Goal: Information Seeking & Learning: Learn about a topic

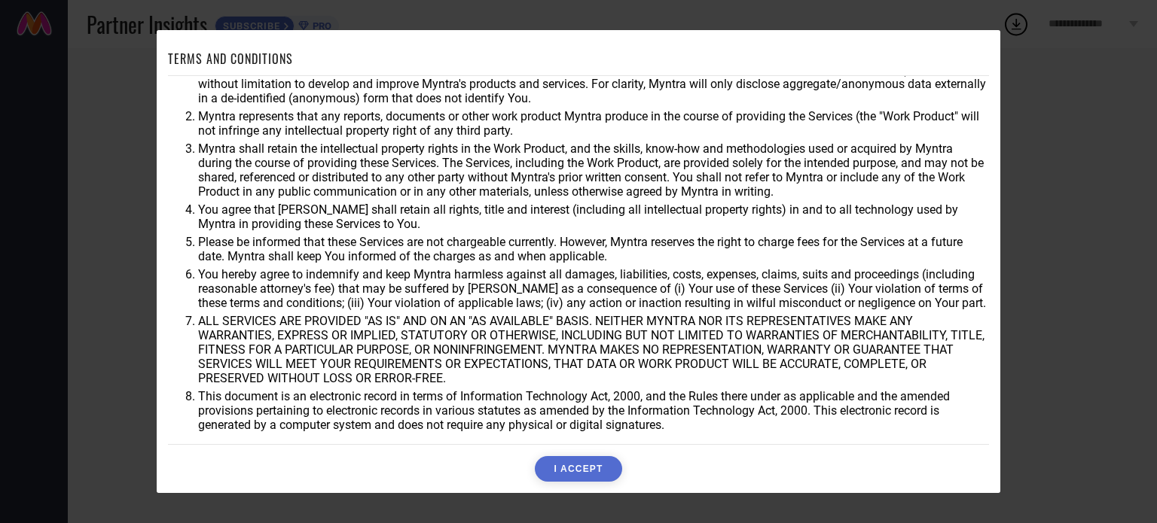
scroll to position [44, 0]
drag, startPoint x: 583, startPoint y: 468, endPoint x: 573, endPoint y: 456, distance: 16.1
click at [579, 466] on button "I ACCEPT" at bounding box center [578, 469] width 87 height 26
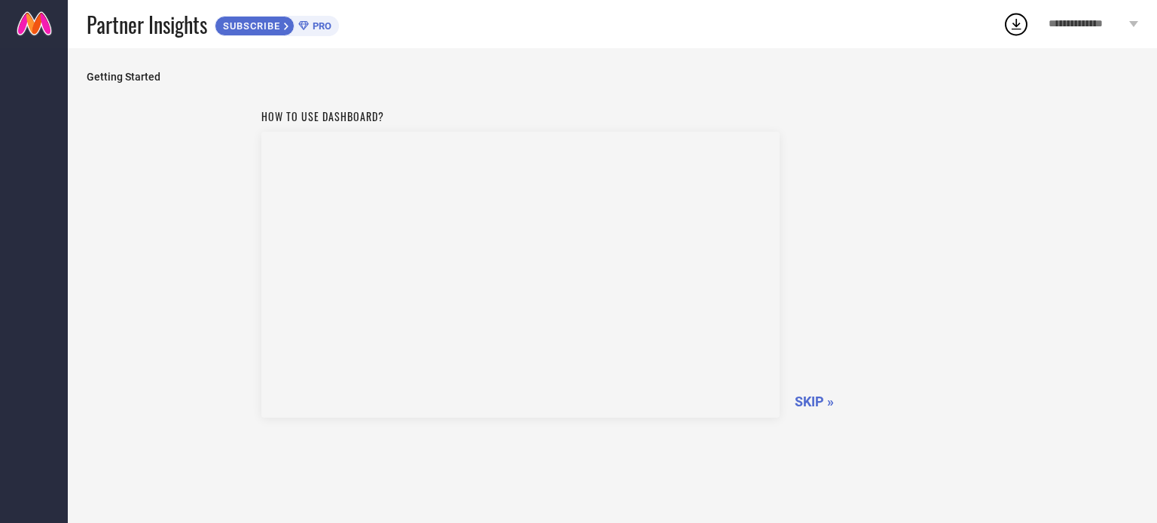
click at [822, 404] on span "SKIP »" at bounding box center [813, 402] width 39 height 16
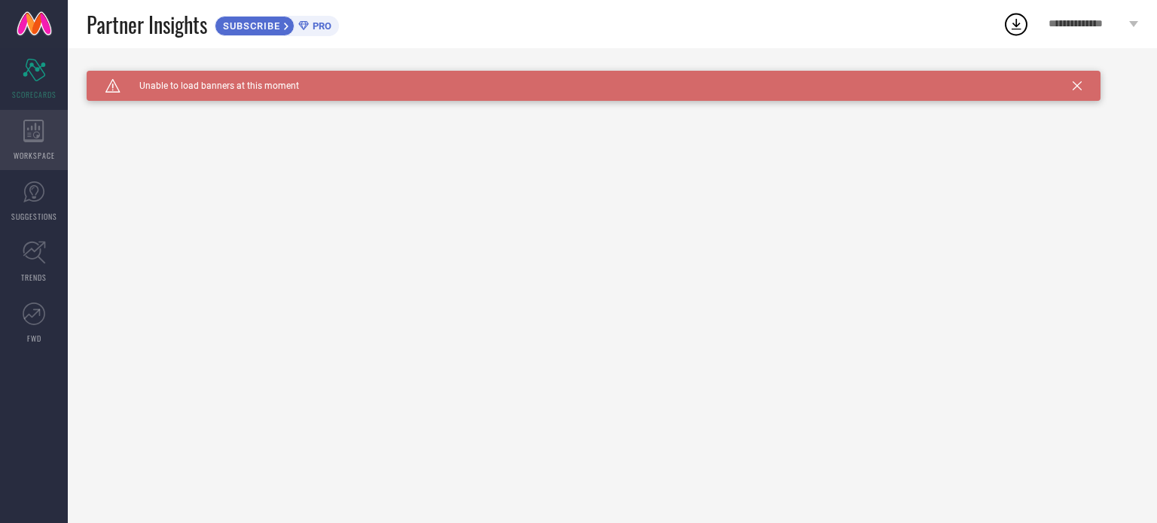
click at [30, 139] on icon at bounding box center [33, 131] width 20 height 23
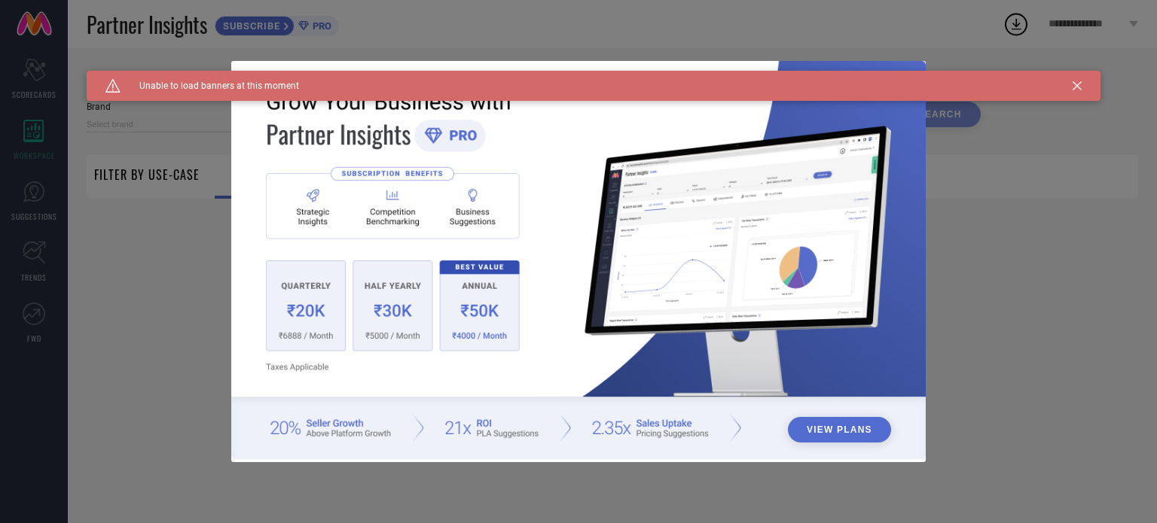
type input "1 STOP FASHION"
type input "All"
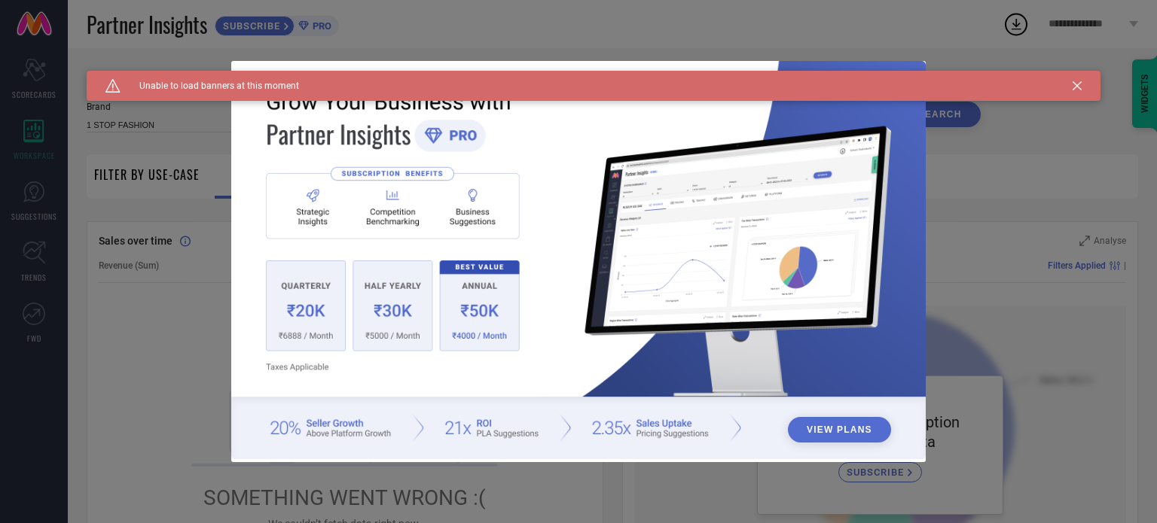
click at [1078, 83] on icon at bounding box center [1076, 85] width 9 height 9
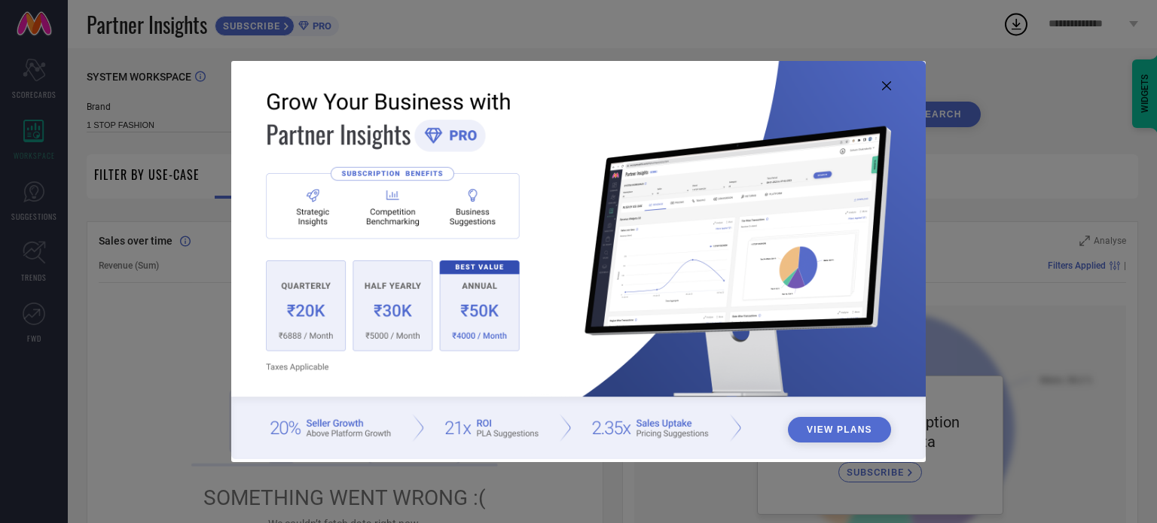
click at [888, 87] on icon at bounding box center [886, 85] width 9 height 9
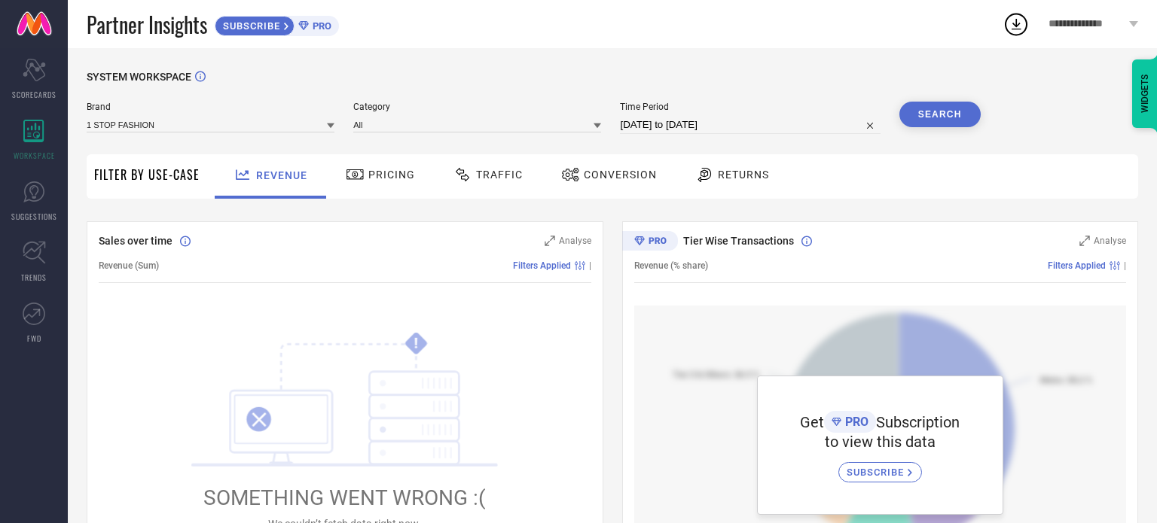
click at [398, 175] on span "Pricing" at bounding box center [391, 175] width 47 height 12
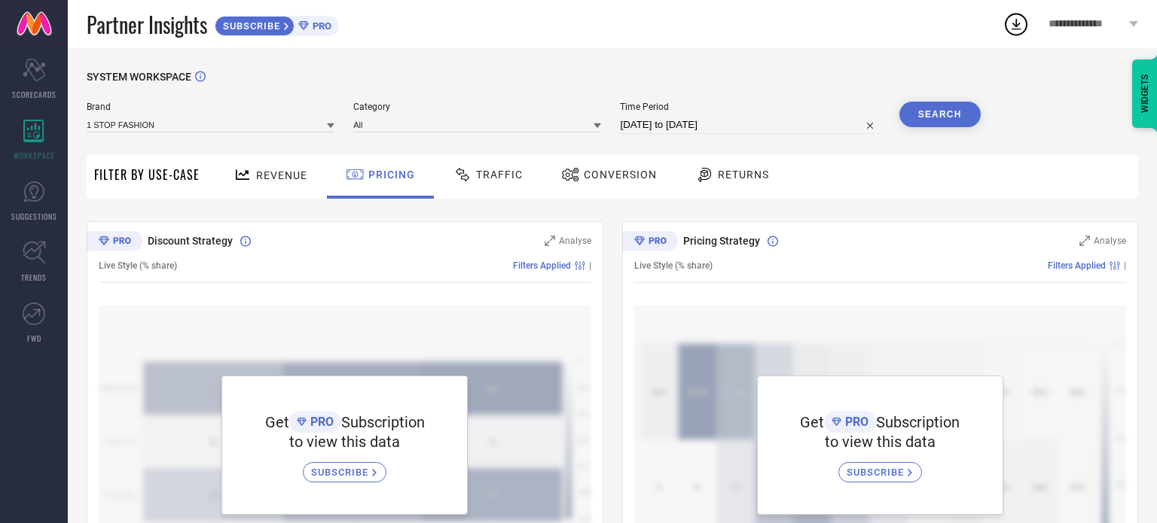
click at [501, 176] on span "Traffic" at bounding box center [499, 175] width 47 height 12
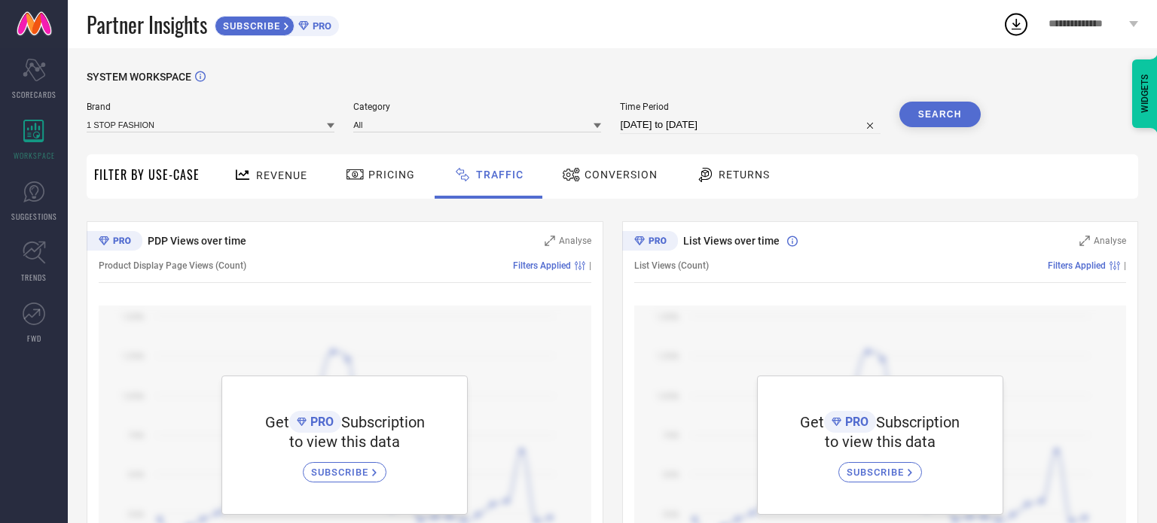
click at [624, 183] on div "Conversion" at bounding box center [609, 175] width 103 height 26
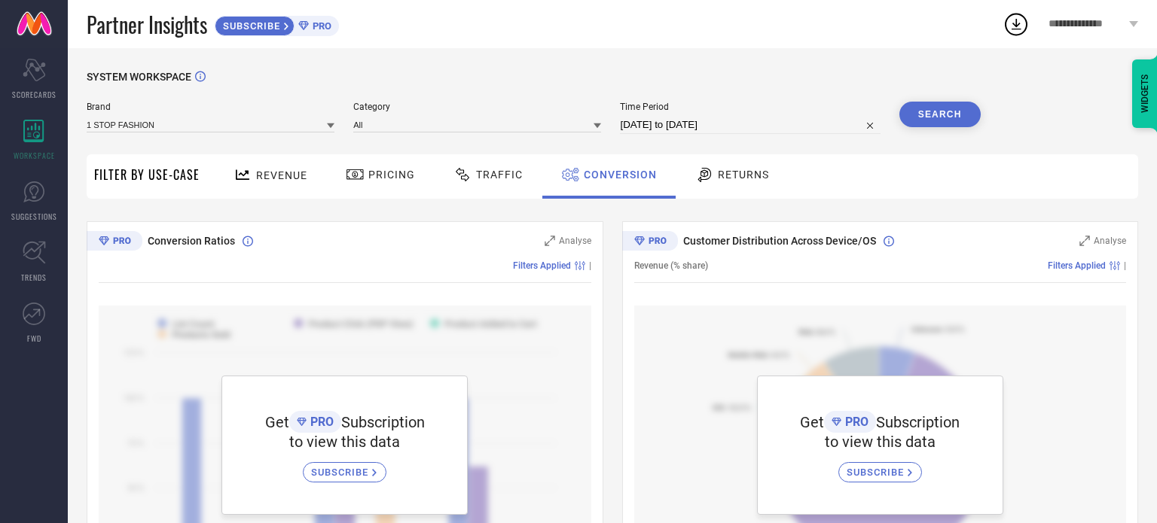
click at [729, 189] on div "Returns" at bounding box center [731, 176] width 111 height 44
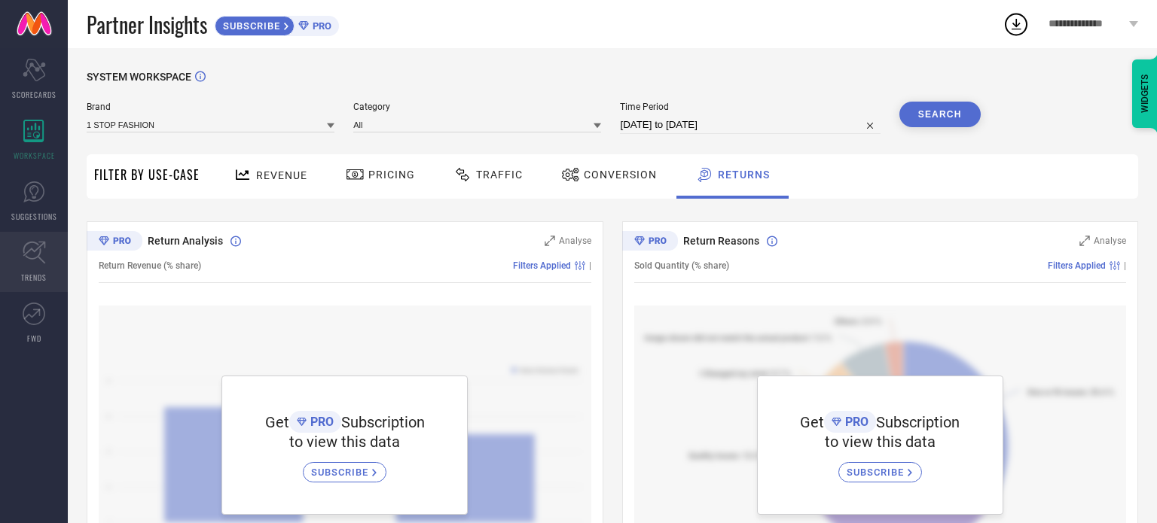
click at [30, 273] on span "TRENDS" at bounding box center [34, 277] width 26 height 11
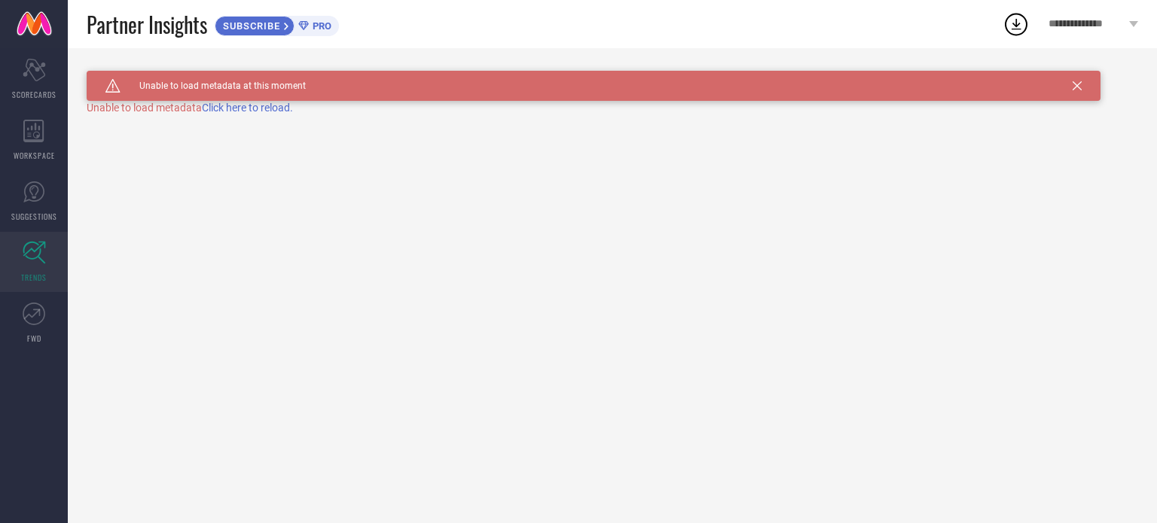
click at [234, 108] on span "Click here to reload." at bounding box center [247, 108] width 91 height 12
click at [42, 312] on icon at bounding box center [34, 314] width 23 height 23
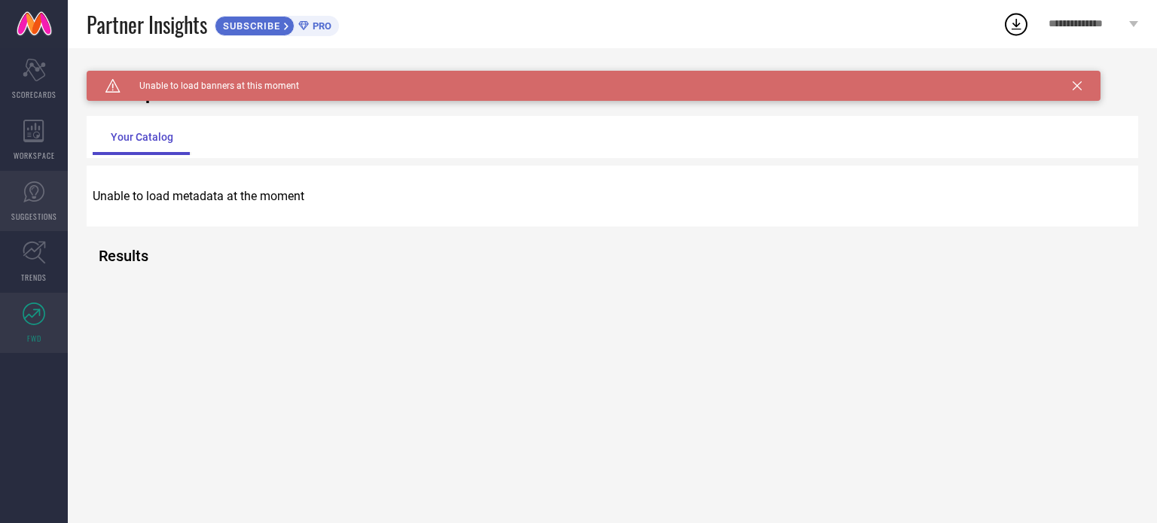
click at [51, 203] on link "SUGGESTIONS" at bounding box center [34, 201] width 68 height 60
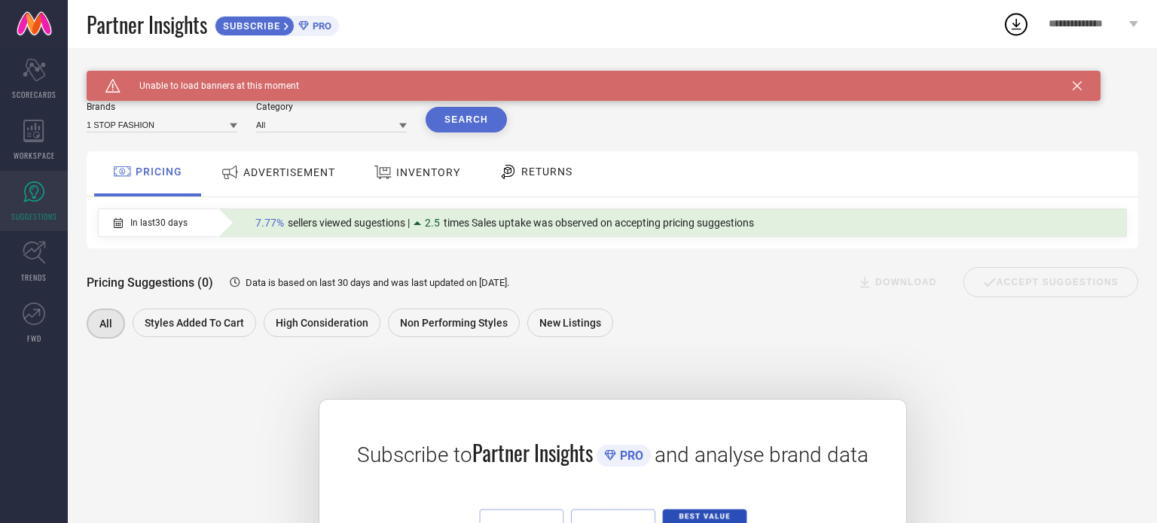
click at [1080, 84] on icon at bounding box center [1076, 85] width 9 height 9
